Goal: Book appointment/travel/reservation

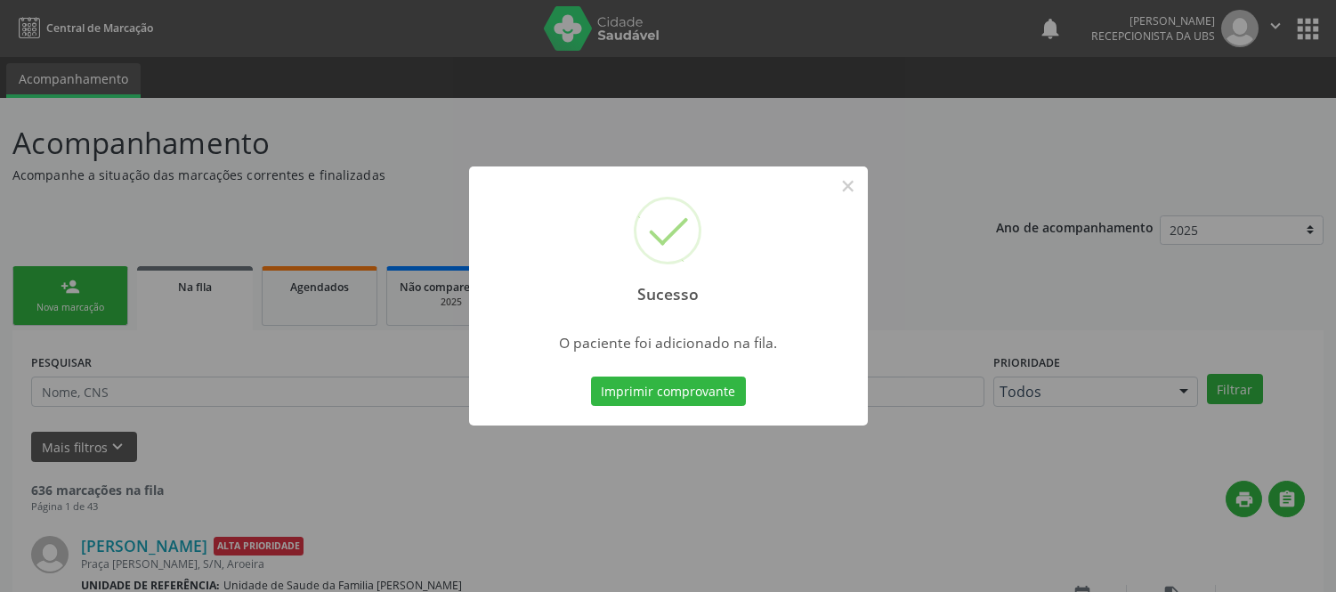
click at [851, 193] on button "×" at bounding box center [848, 186] width 30 height 30
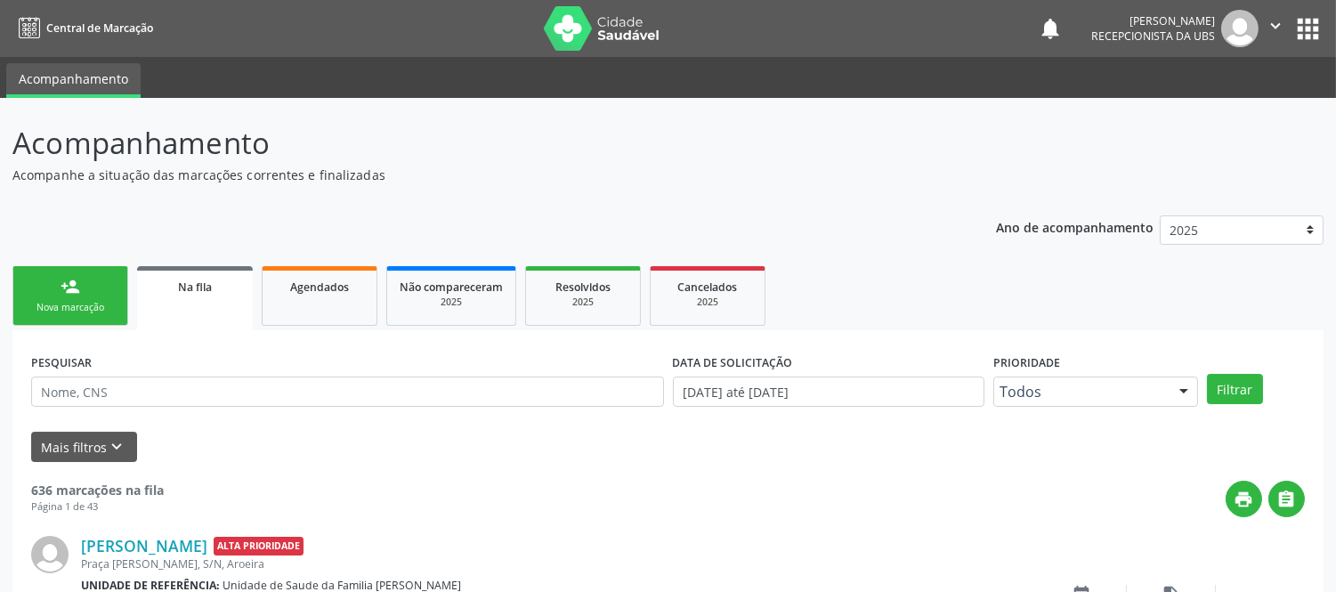
click at [91, 311] on div "Nova marcação" at bounding box center [70, 307] width 89 height 13
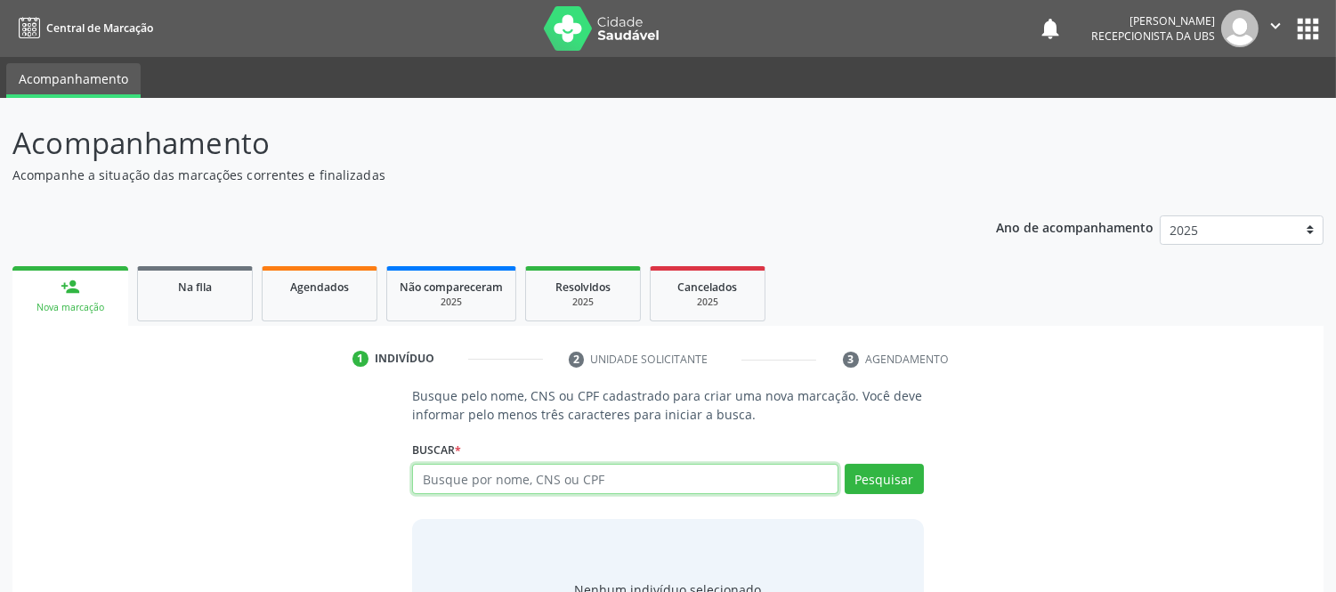
paste input "[PERSON_NAME]"
type input "[PERSON_NAME]"
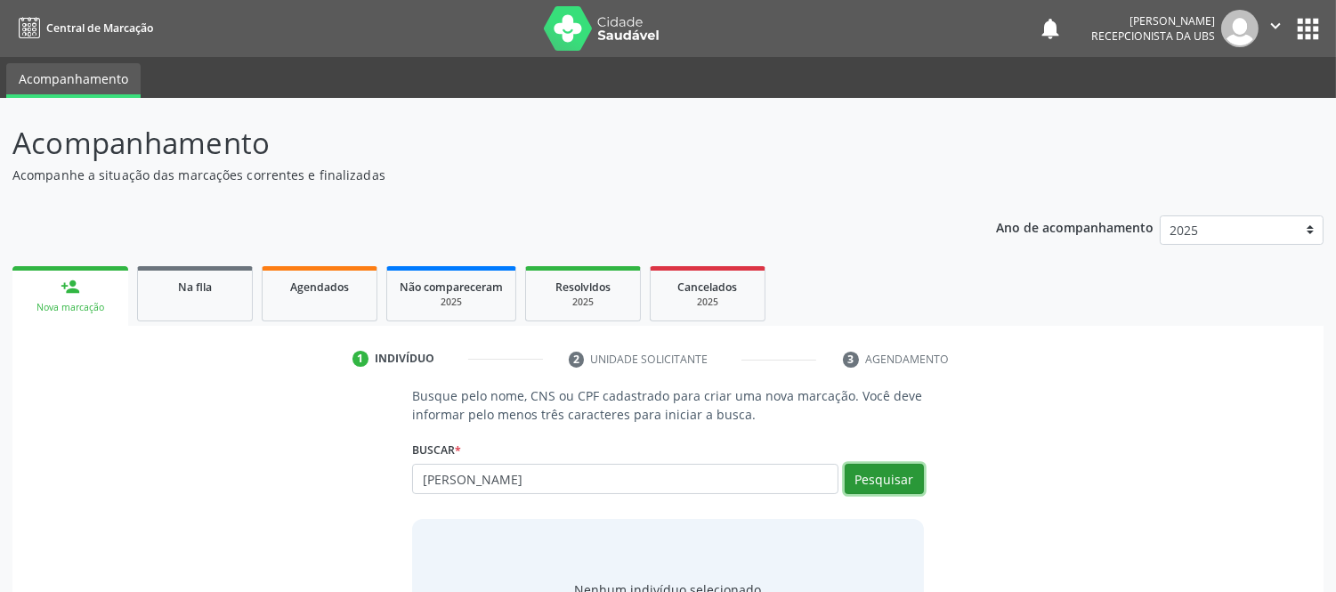
click at [900, 476] on button "Pesquisar" at bounding box center [883, 479] width 79 height 30
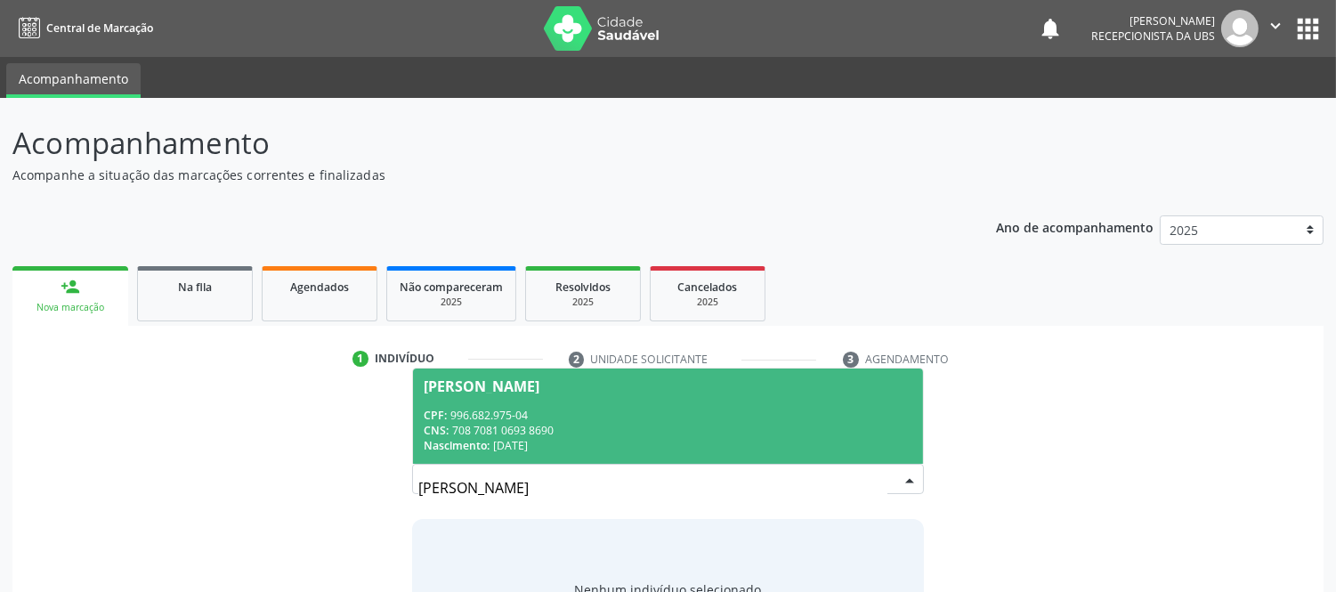
click at [490, 410] on div "CPF: 996.682.975-04" at bounding box center [668, 415] width 488 height 15
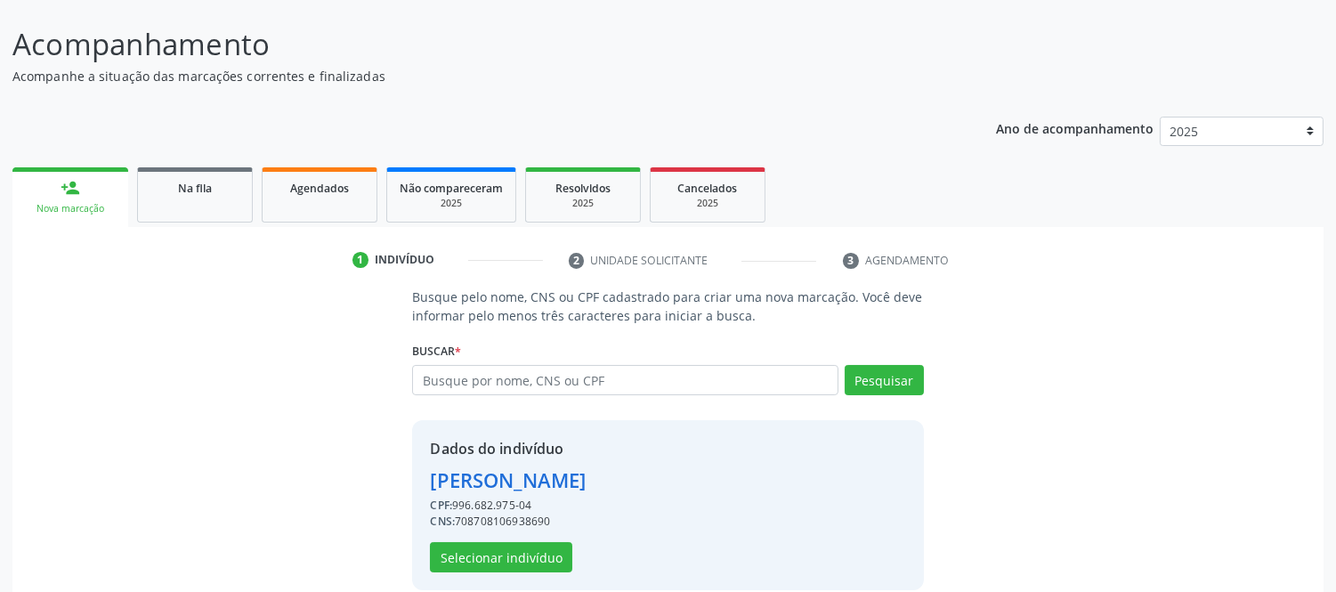
scroll to position [120, 0]
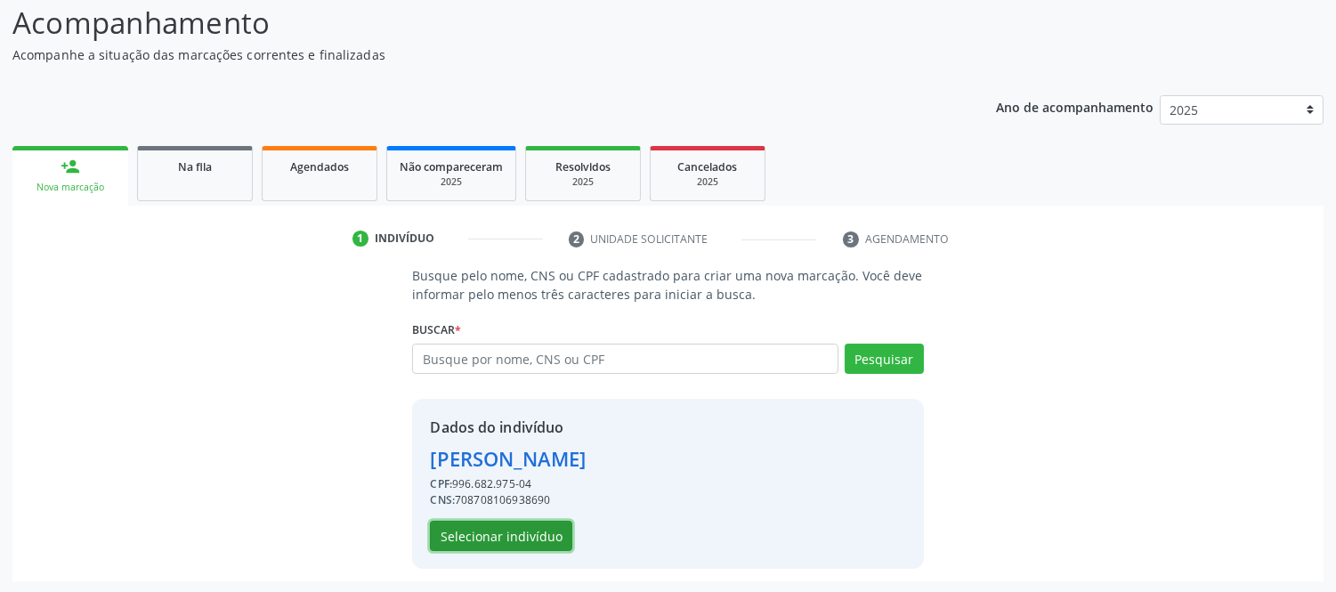
click at [458, 529] on button "Selecionar indivíduo" at bounding box center [501, 536] width 142 height 30
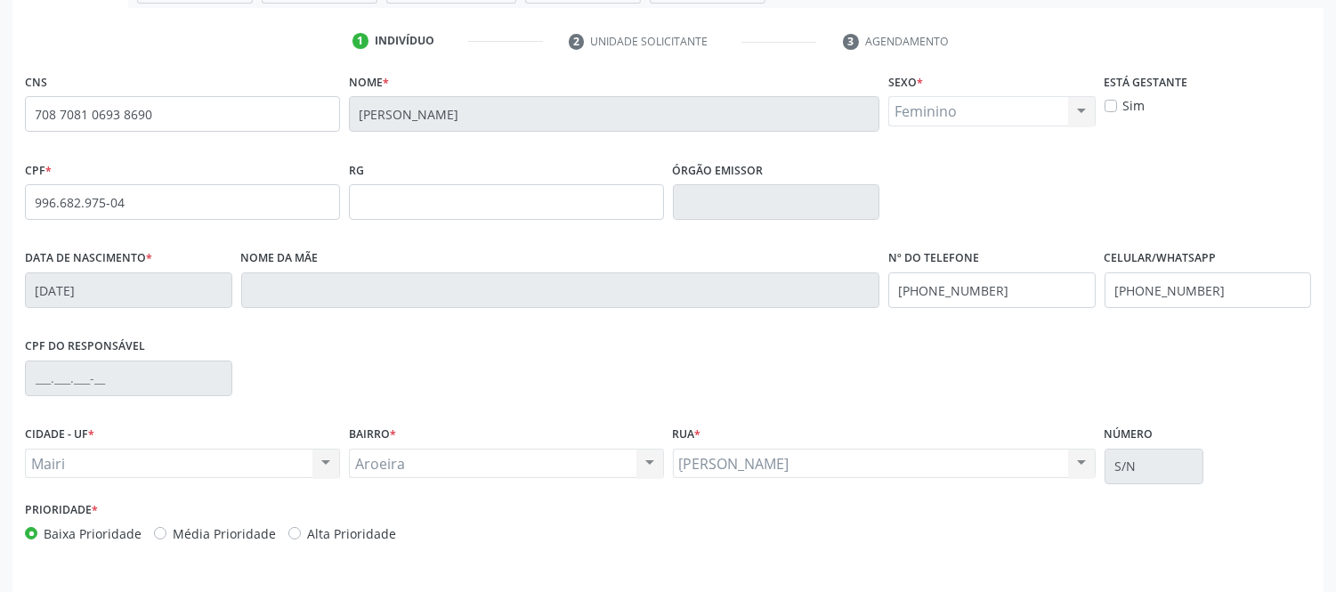
scroll to position [371, 0]
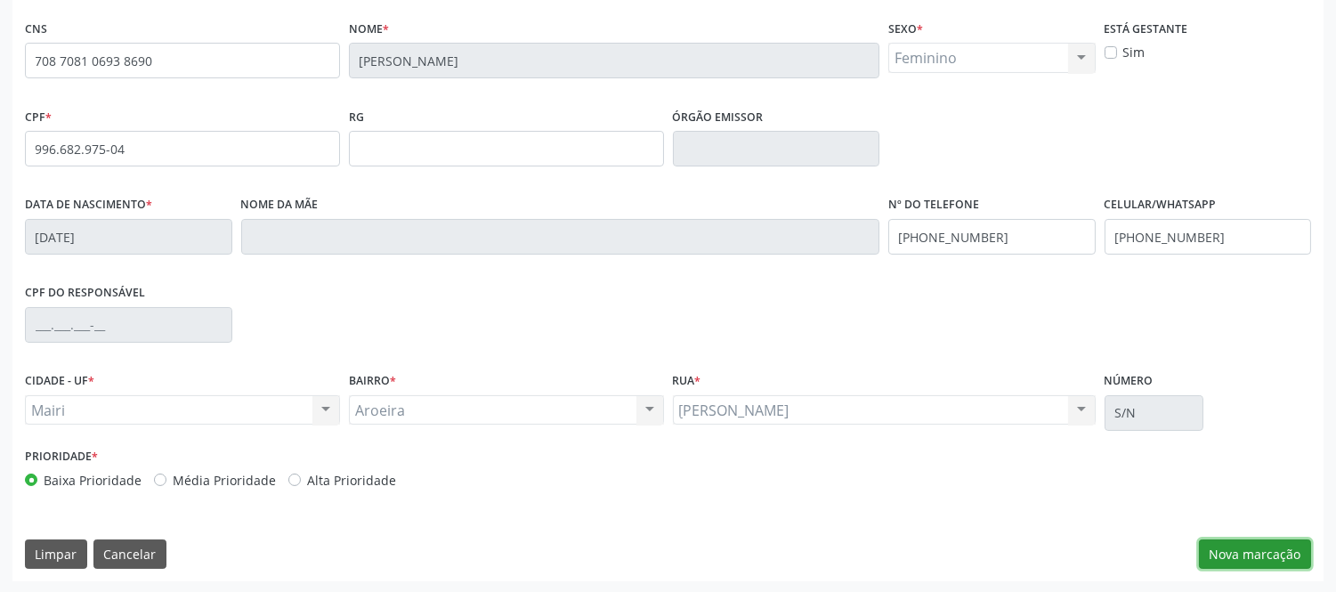
click at [1249, 555] on button "Nova marcação" at bounding box center [1255, 554] width 112 height 30
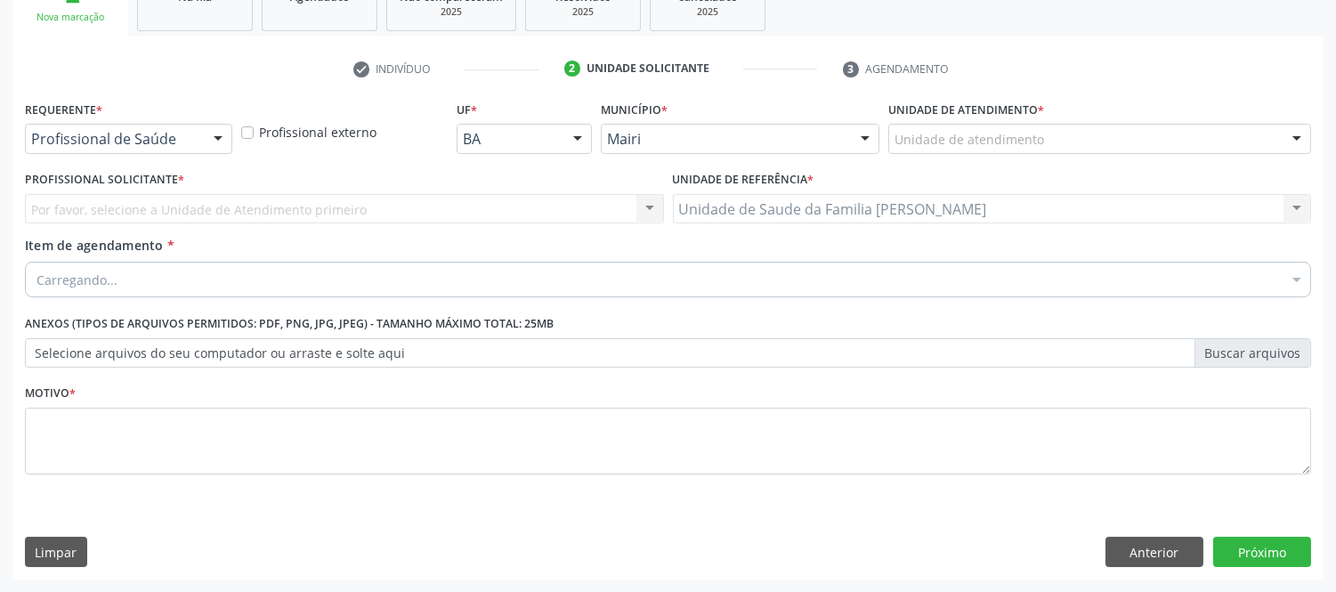
scroll to position [289, 0]
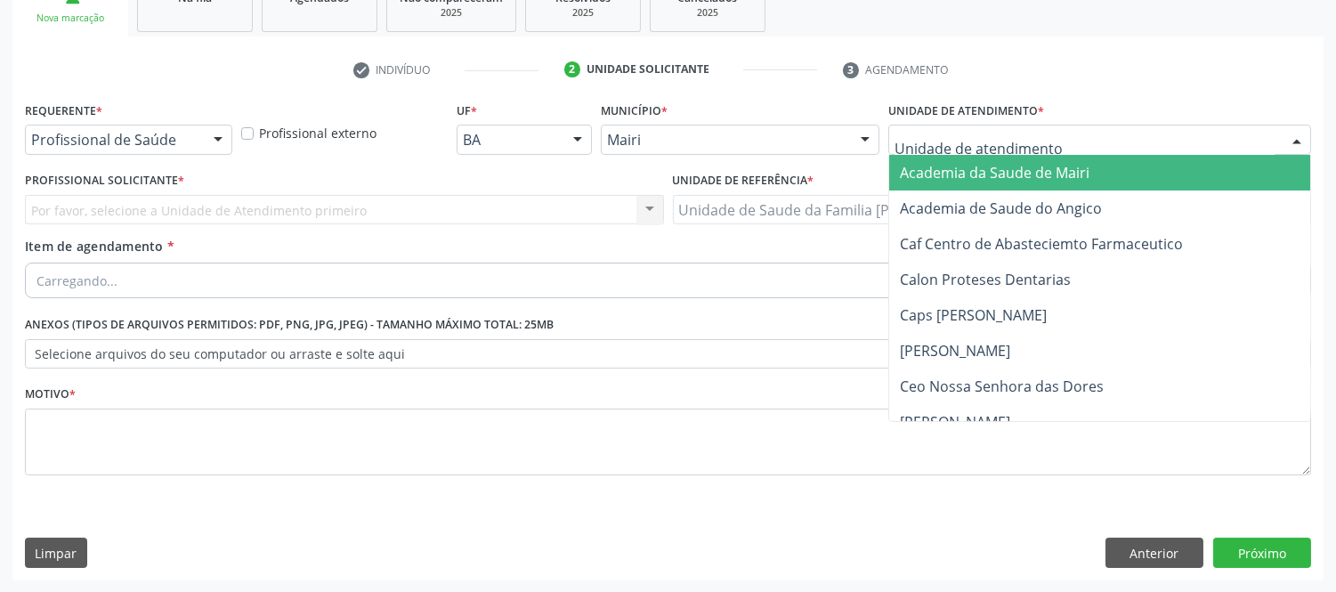
click at [1296, 138] on div at bounding box center [1296, 140] width 27 height 30
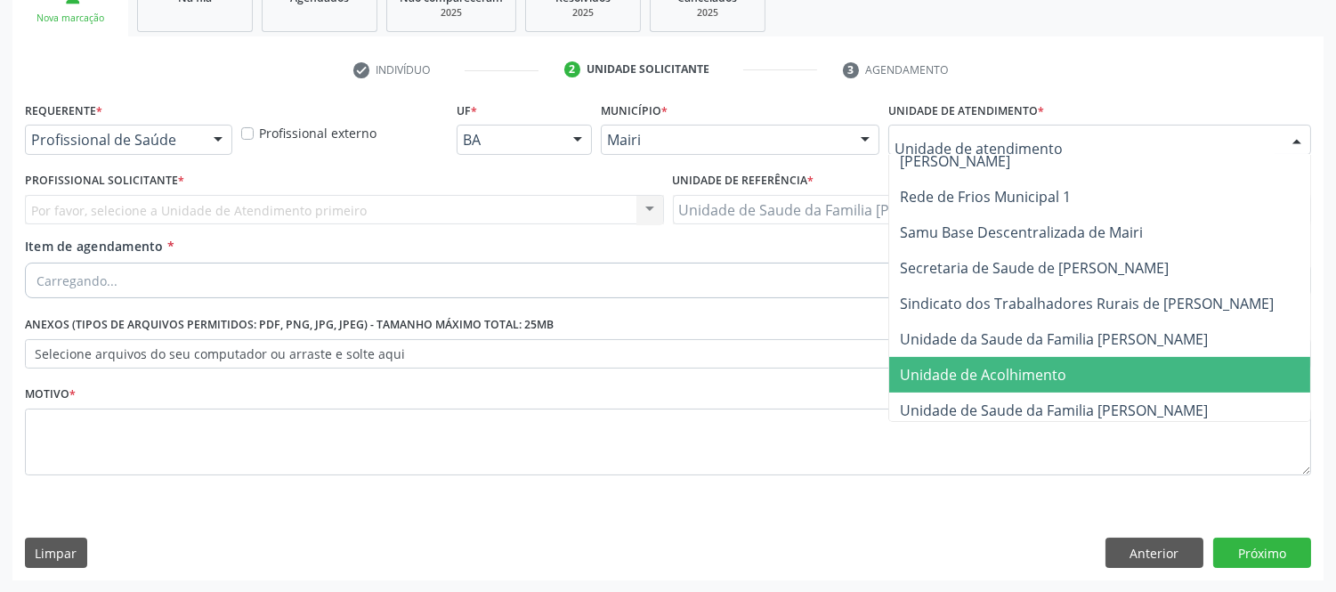
scroll to position [1350, 0]
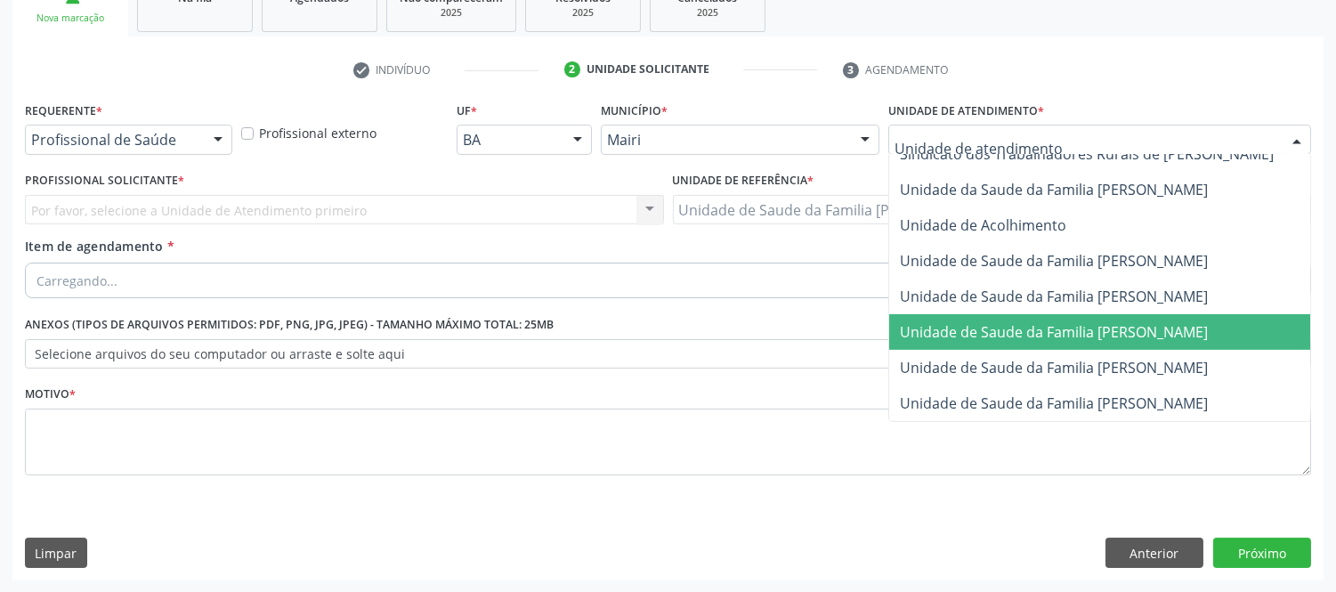
click at [1142, 322] on span "Unidade de Saude da Familia [PERSON_NAME]" at bounding box center [1054, 332] width 308 height 20
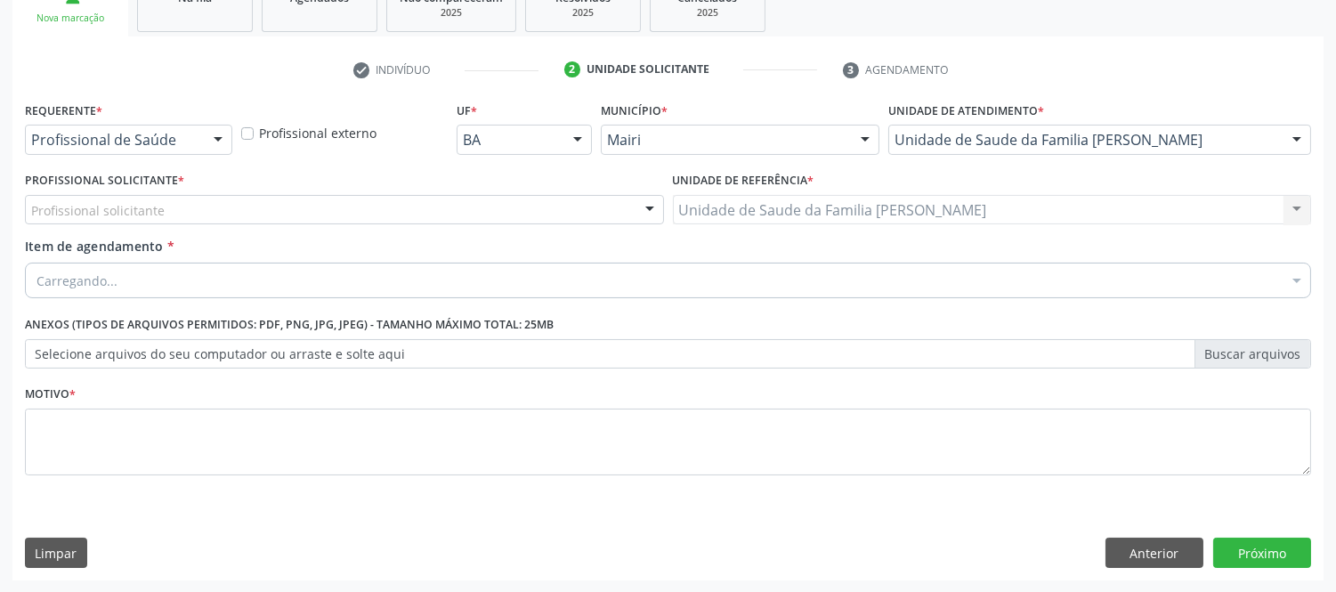
click at [171, 219] on div "Profissional solicitante" at bounding box center [344, 210] width 639 height 30
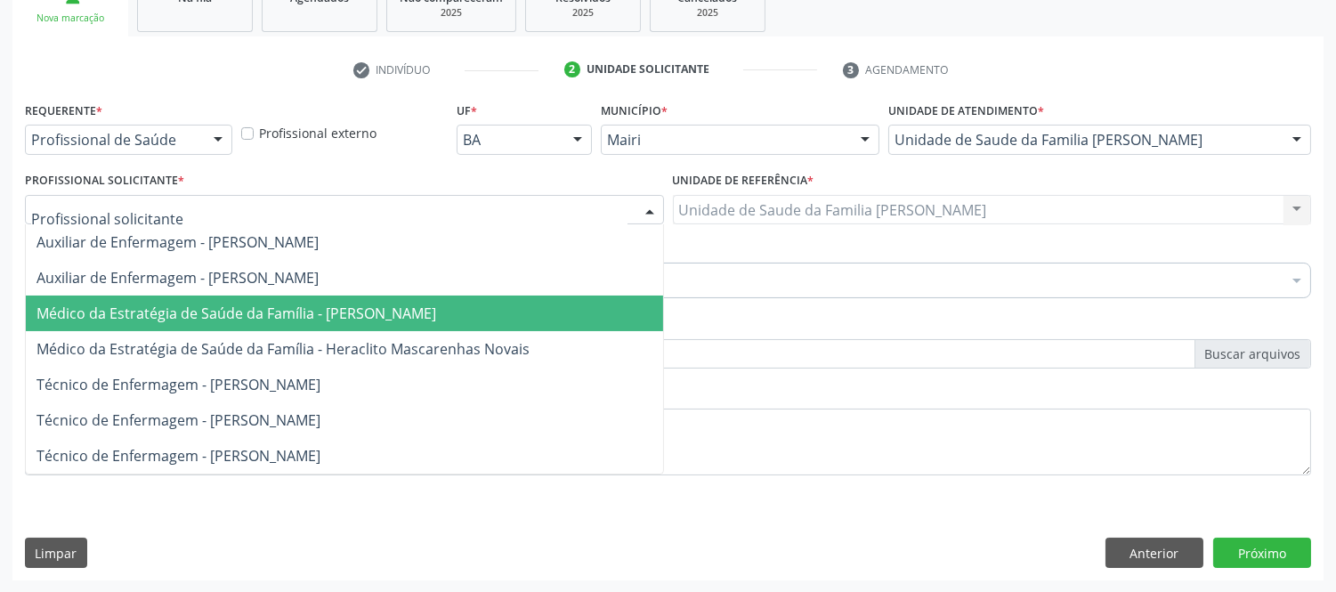
click at [238, 308] on span "Médico da Estratégia de Saúde da Família - [PERSON_NAME]" at bounding box center [236, 313] width 400 height 20
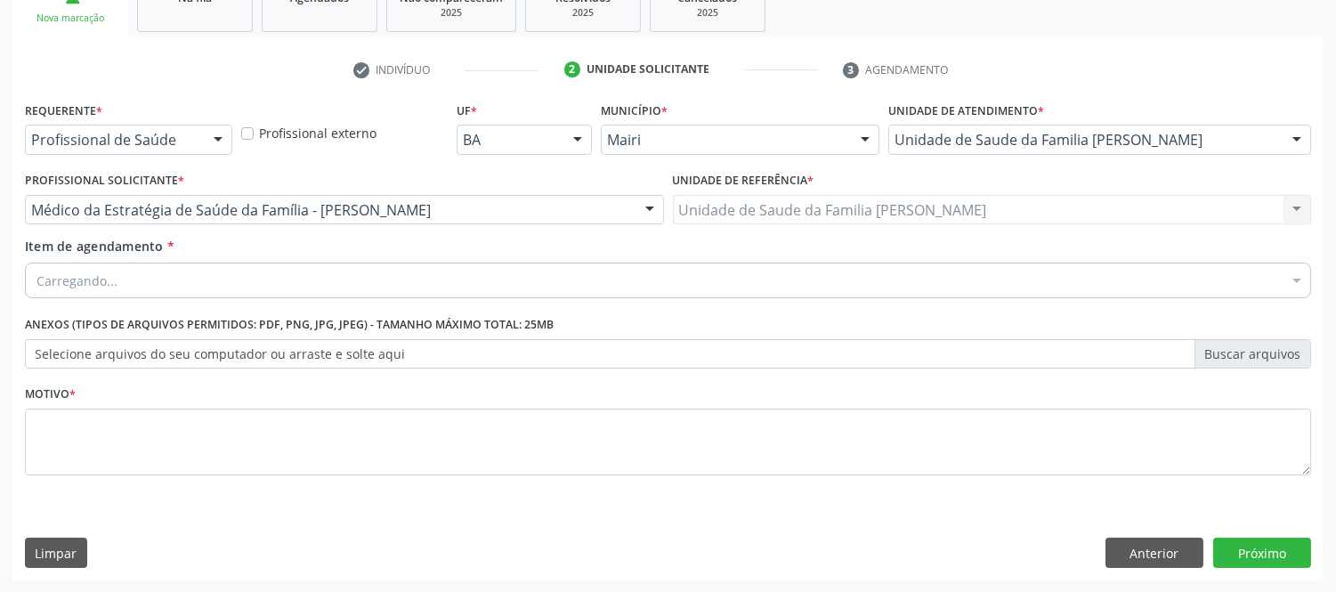
click at [225, 281] on div "Carregando..." at bounding box center [668, 280] width 1286 height 36
type input "#"
click at [298, 267] on input "#" at bounding box center [658, 280] width 1245 height 36
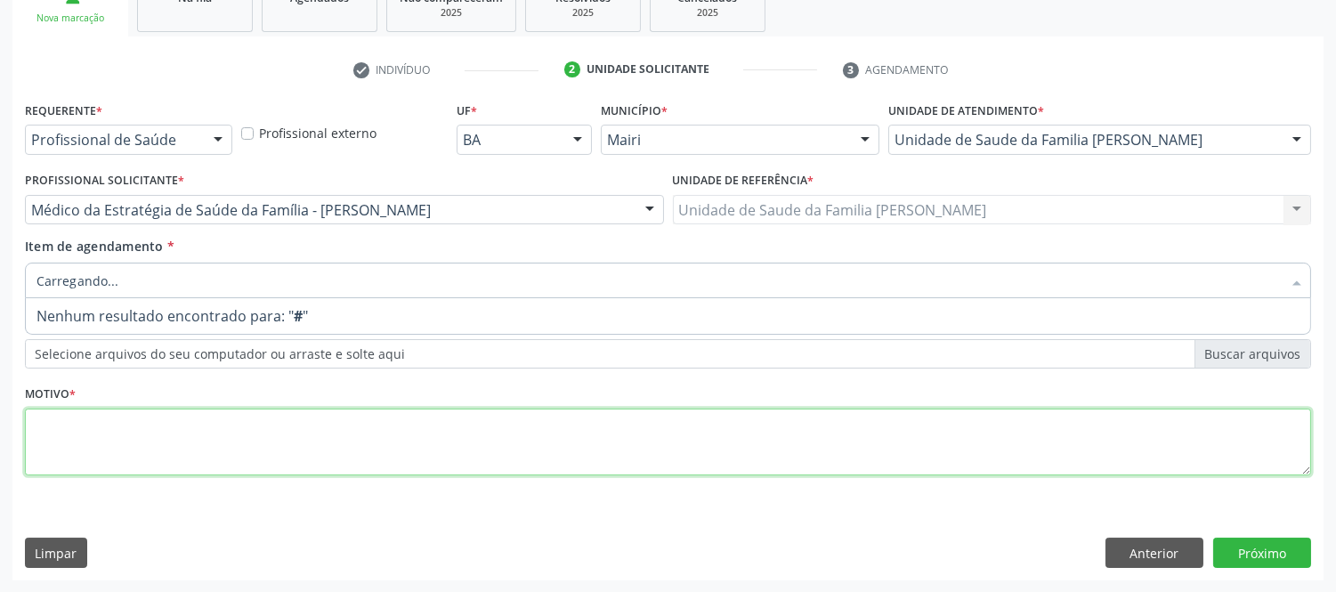
click at [356, 428] on textarea at bounding box center [668, 442] width 1286 height 68
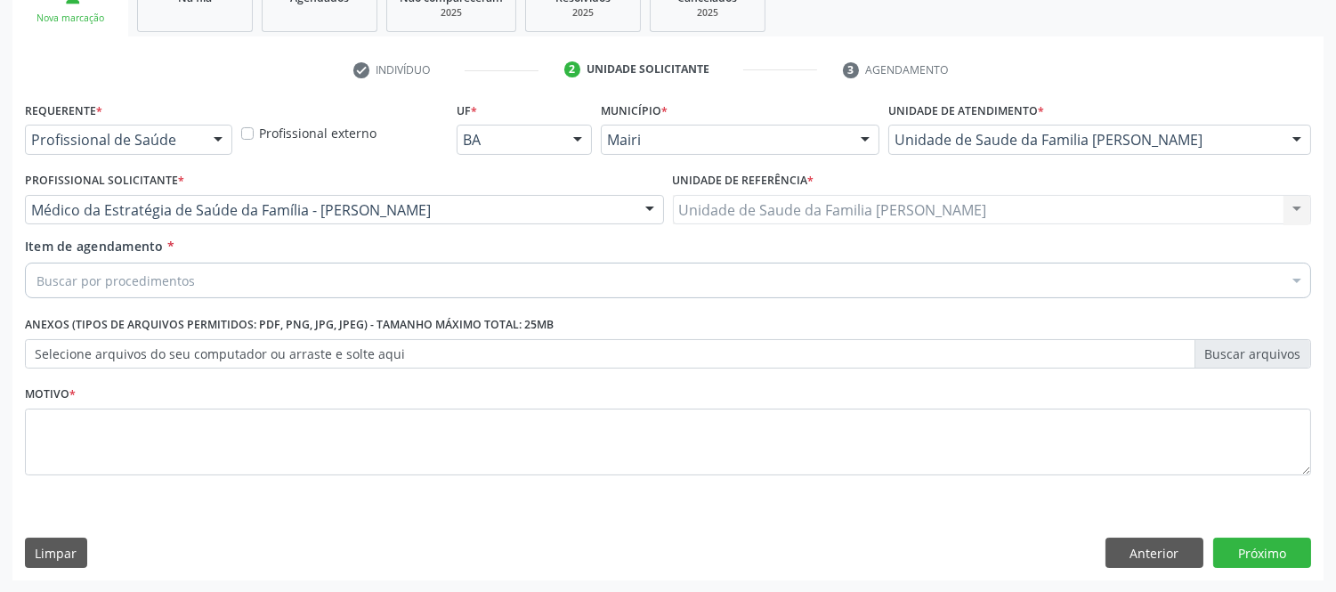
click at [246, 288] on div "Buscar por procedimentos" at bounding box center [668, 280] width 1286 height 36
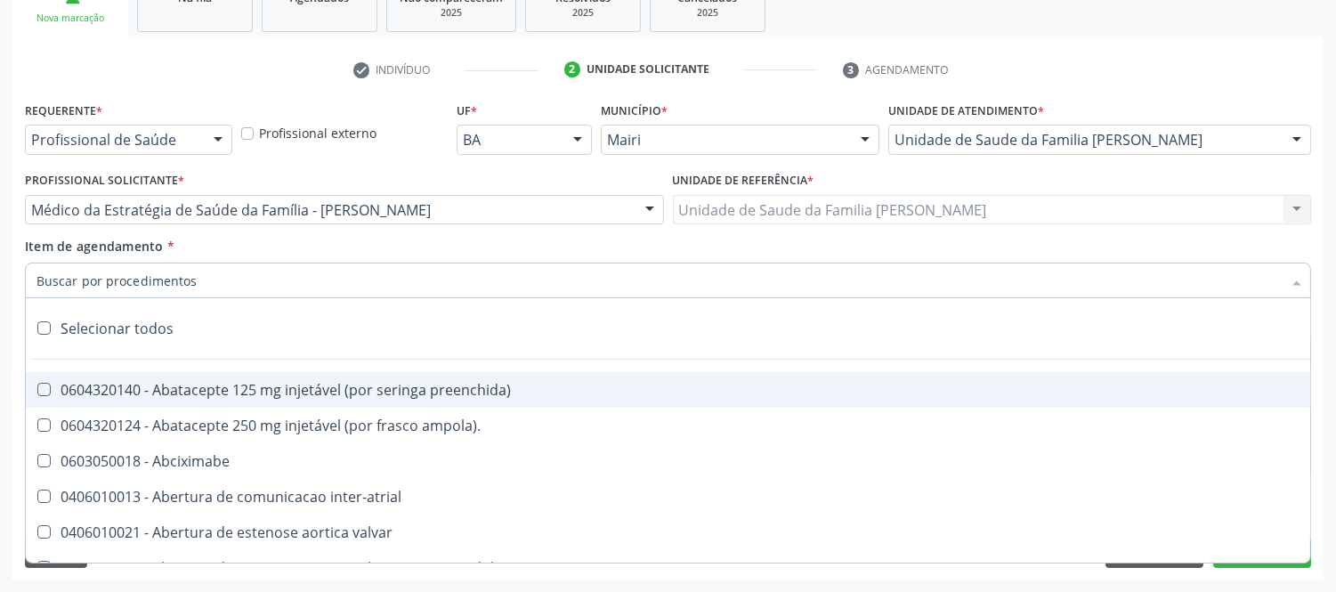
click at [229, 271] on input "Item de agendamento *" at bounding box center [658, 280] width 1245 height 36
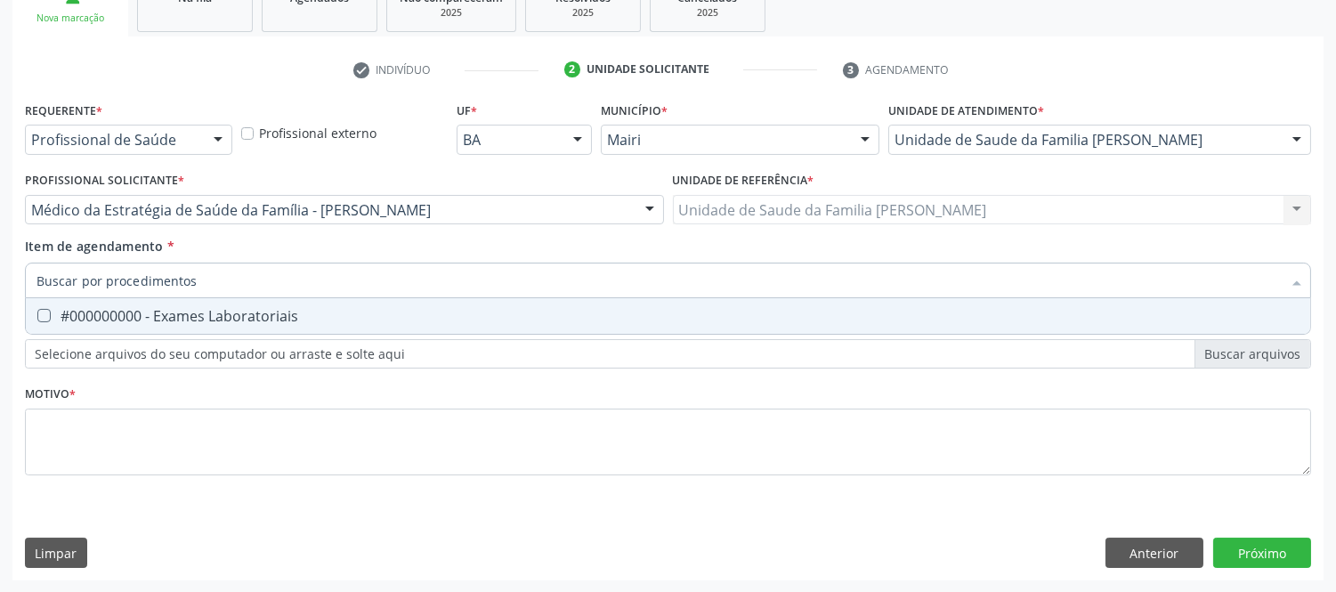
type input "#"
click at [190, 309] on div "#000000000 - Exames Laboratoriais" at bounding box center [667, 316] width 1263 height 14
checkbox Laboratoriais "true"
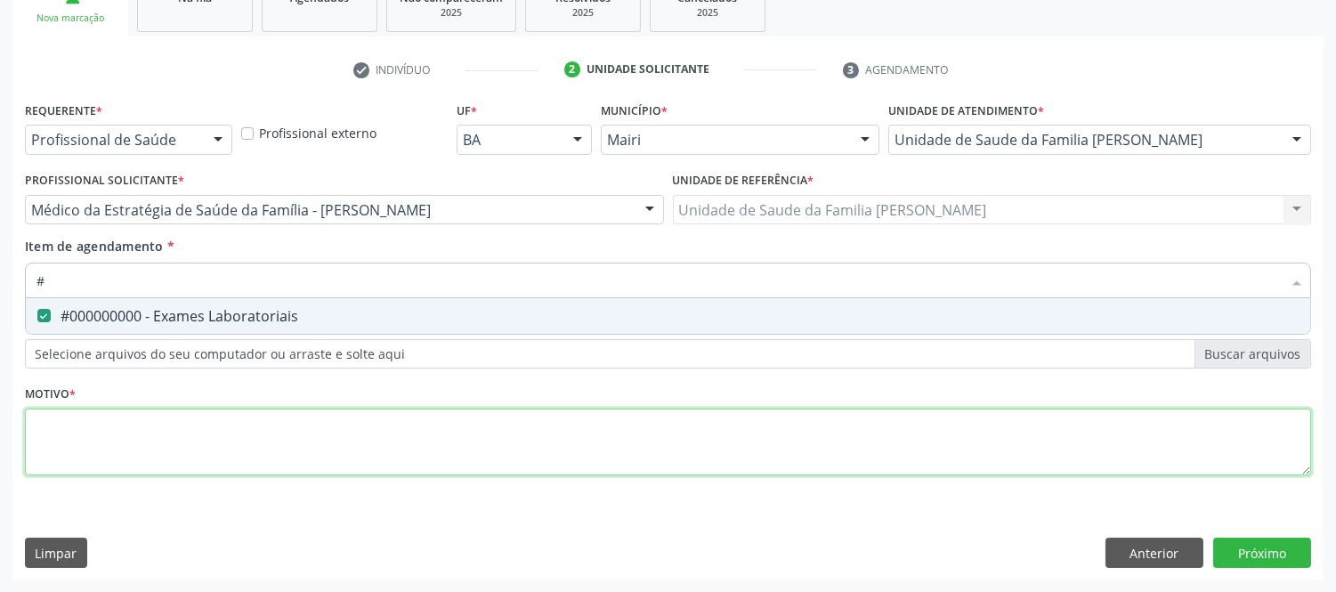
click at [209, 437] on div "Requerente * Profissional de Saúde Profissional de Saúde Paciente Nenhum result…" at bounding box center [668, 298] width 1286 height 403
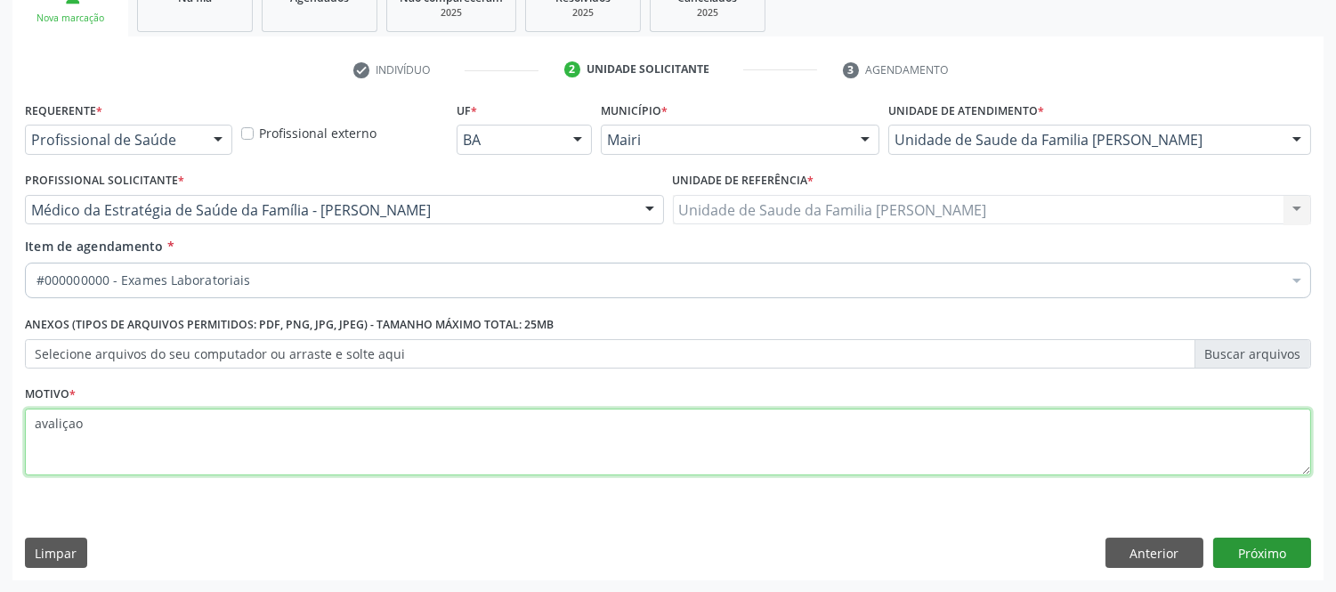
type textarea "avaliçao"
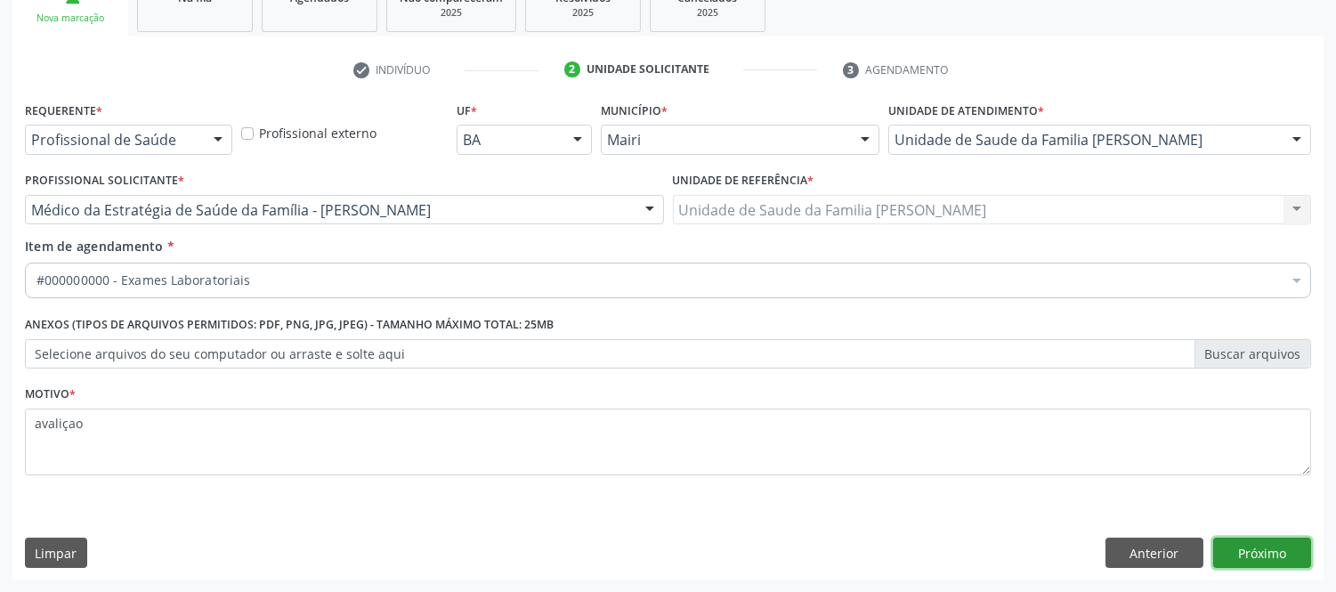
click at [1232, 540] on button "Próximo" at bounding box center [1262, 552] width 98 height 30
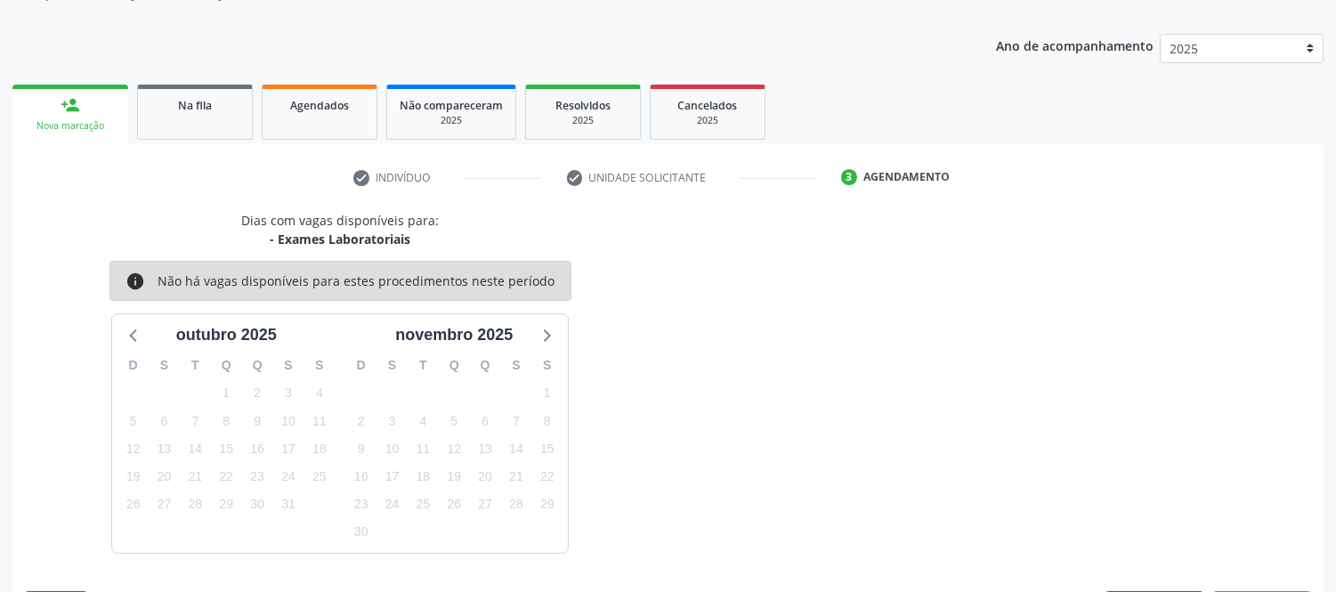
scroll to position [234, 0]
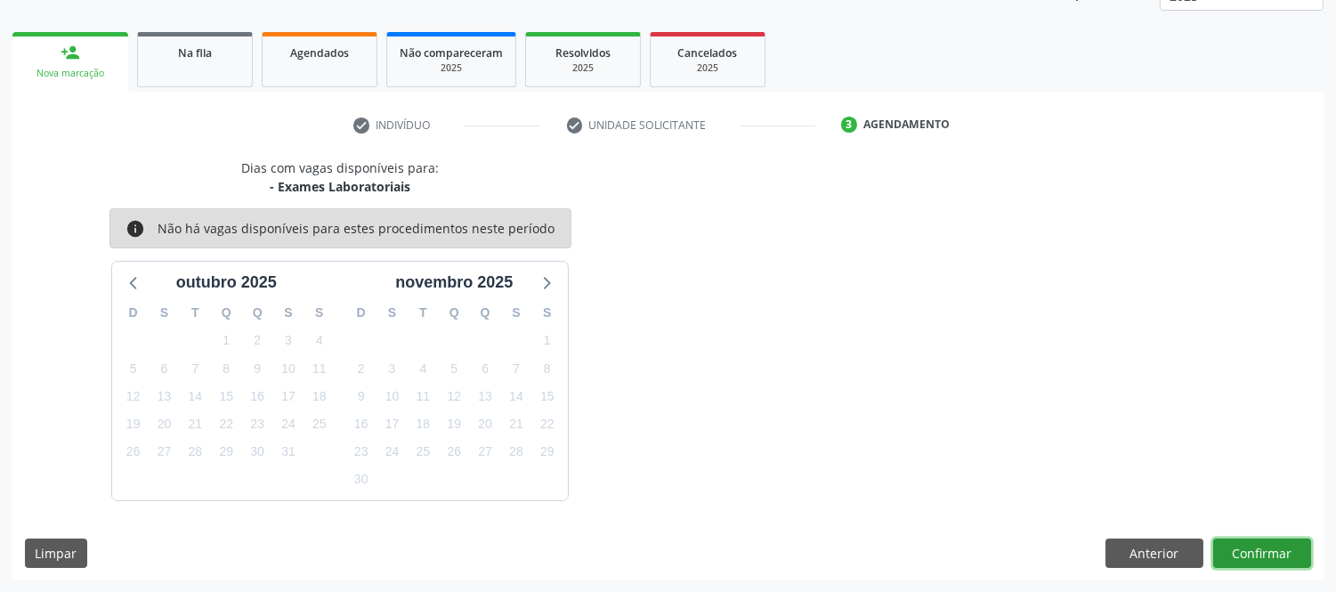
click at [1262, 562] on button "Confirmar" at bounding box center [1262, 553] width 98 height 30
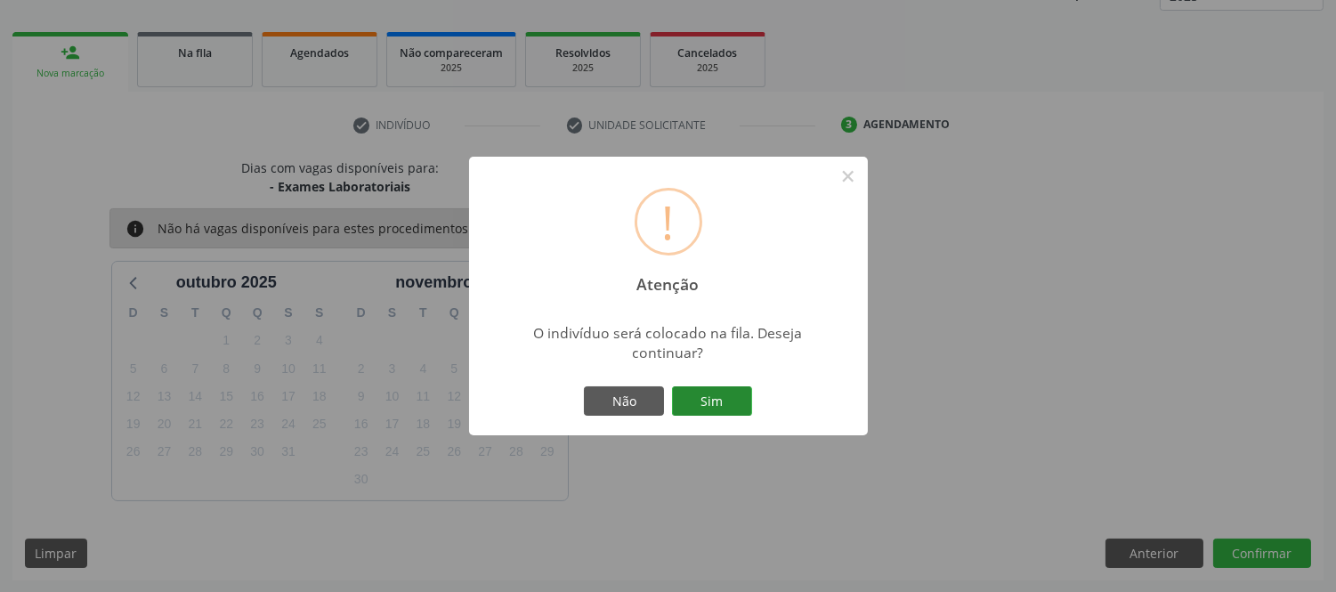
click at [709, 393] on button "Sim" at bounding box center [712, 401] width 80 height 30
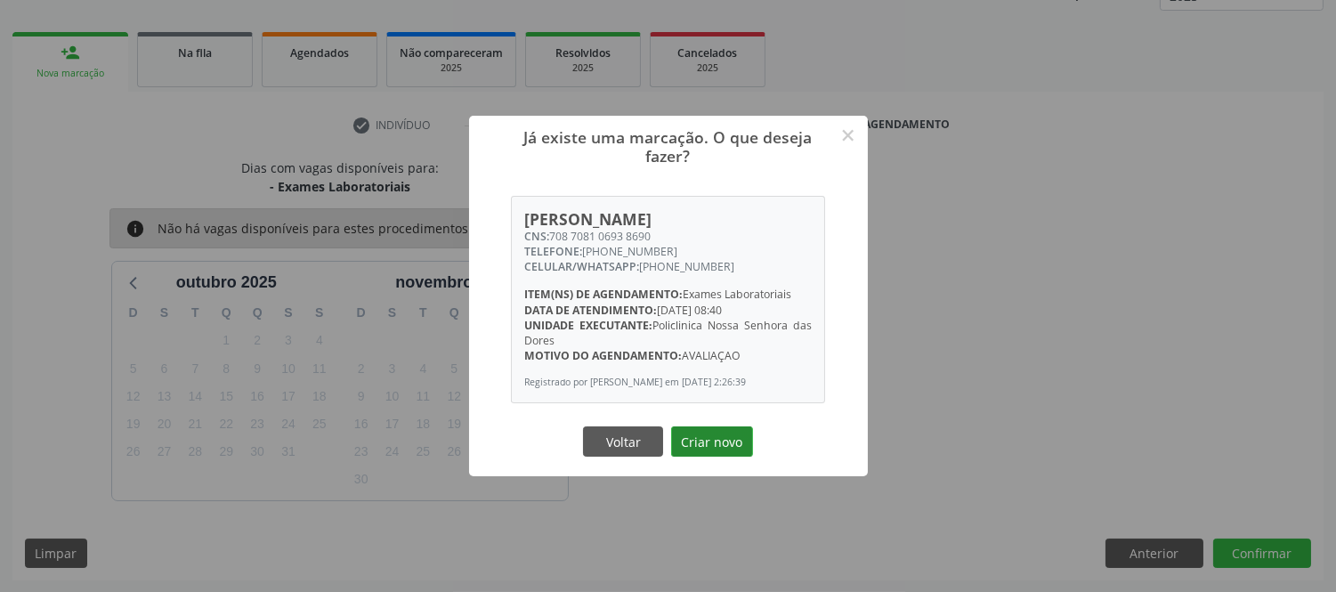
click at [697, 456] on button "Criar novo" at bounding box center [712, 441] width 82 height 30
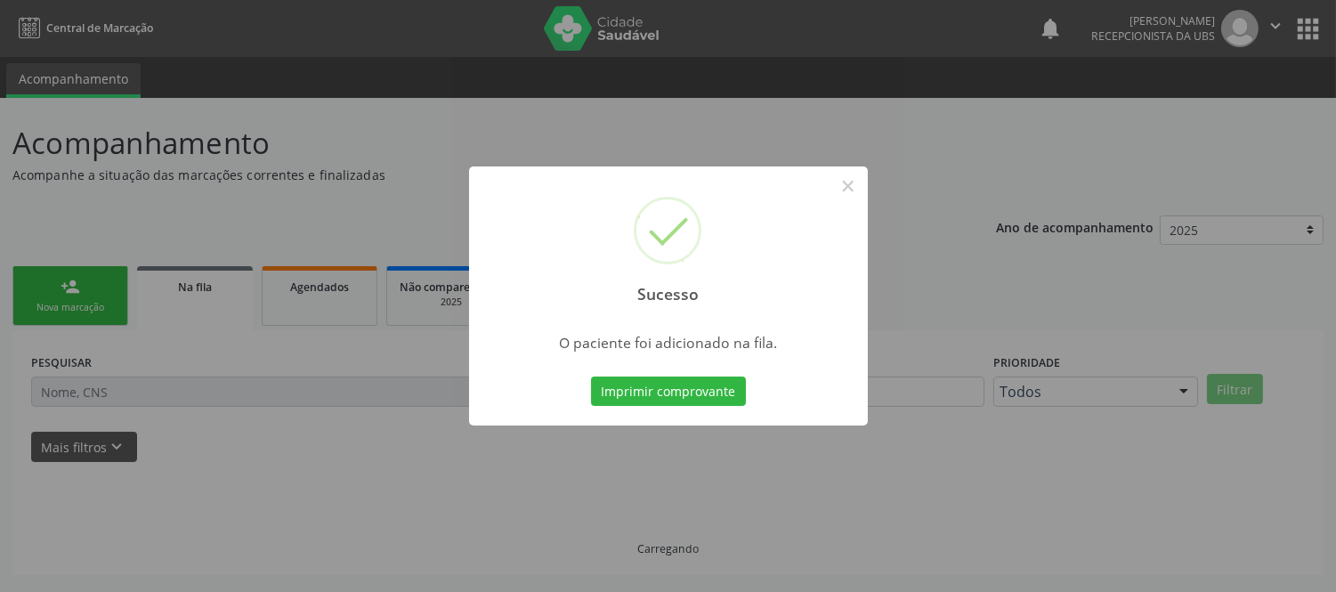
scroll to position [0, 0]
click at [695, 393] on button "Imprimir comprovante" at bounding box center [668, 391] width 155 height 30
